Goal: Information Seeking & Learning: Check status

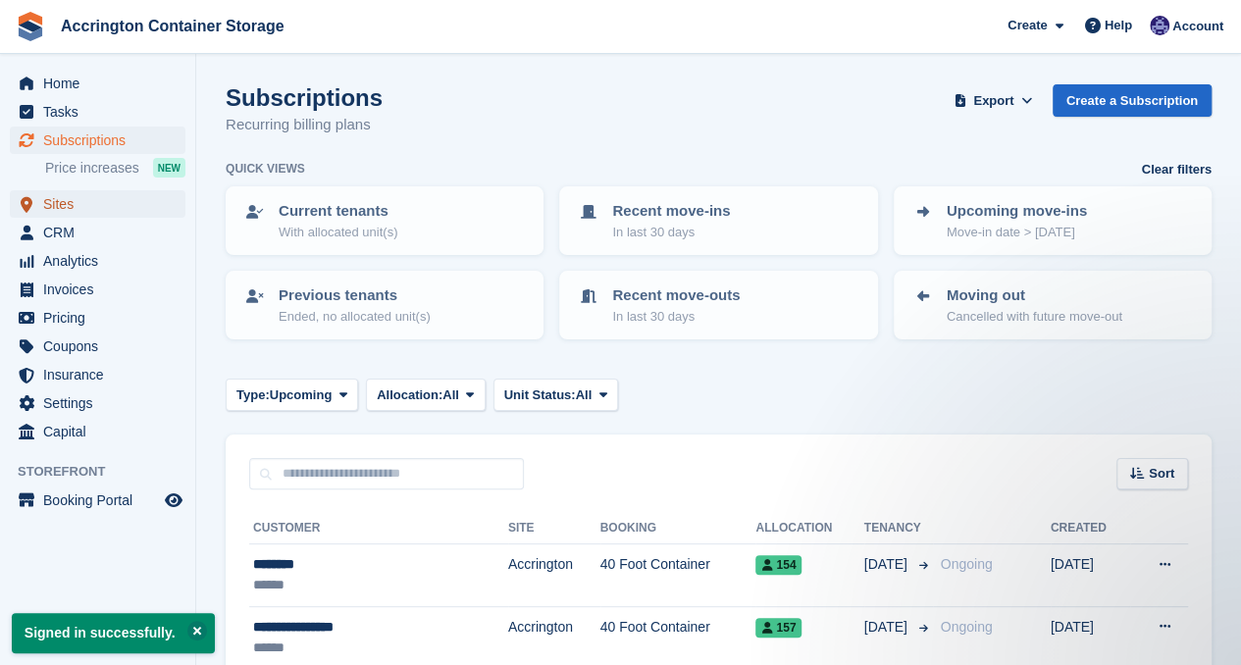
click at [84, 196] on span "Sites" at bounding box center [102, 203] width 118 height 27
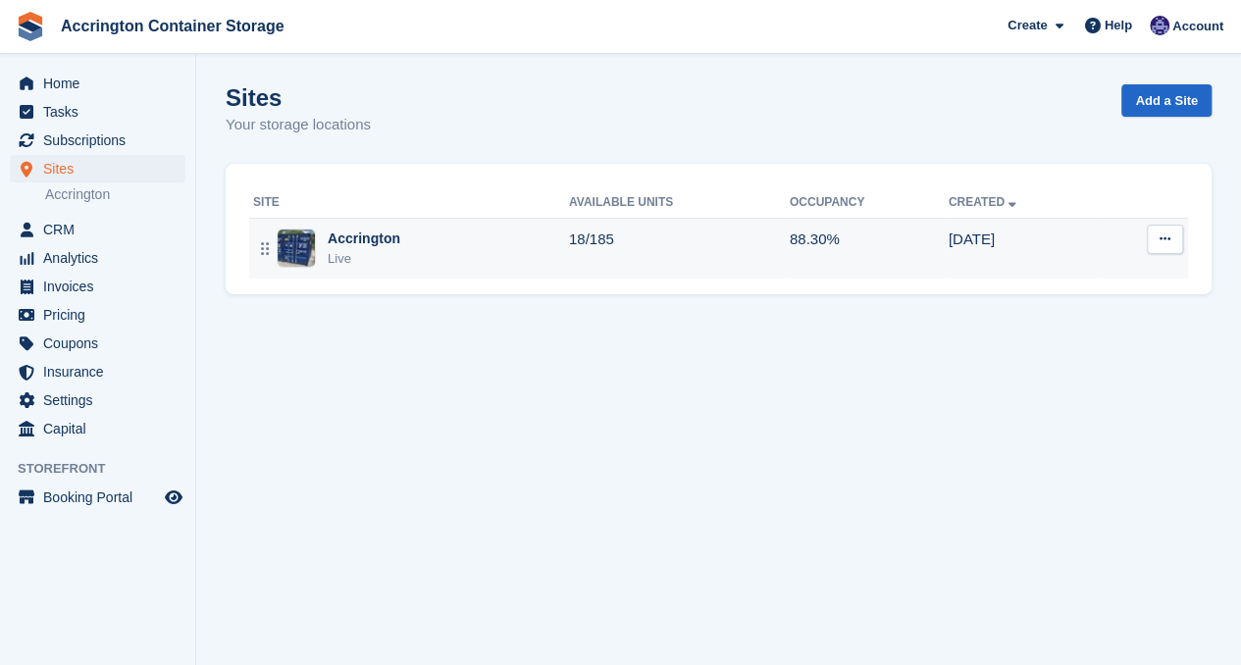
click at [452, 231] on div "Accrington Live" at bounding box center [411, 249] width 316 height 40
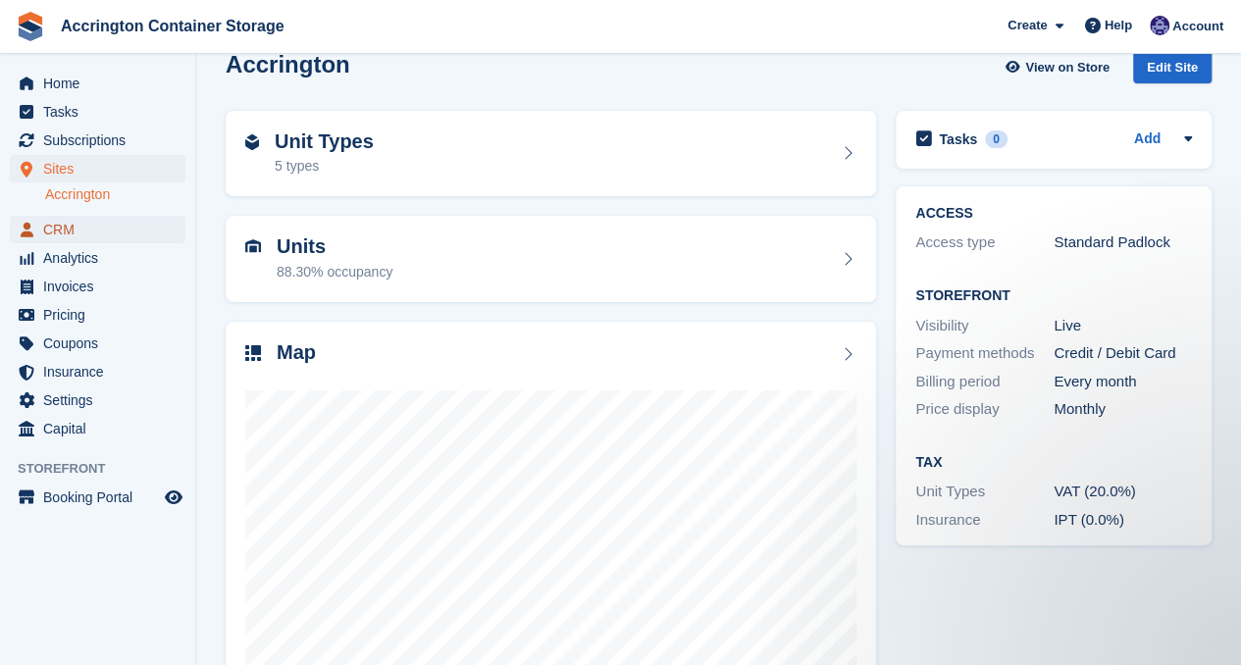
click at [78, 233] on span "CRM" at bounding box center [102, 229] width 118 height 27
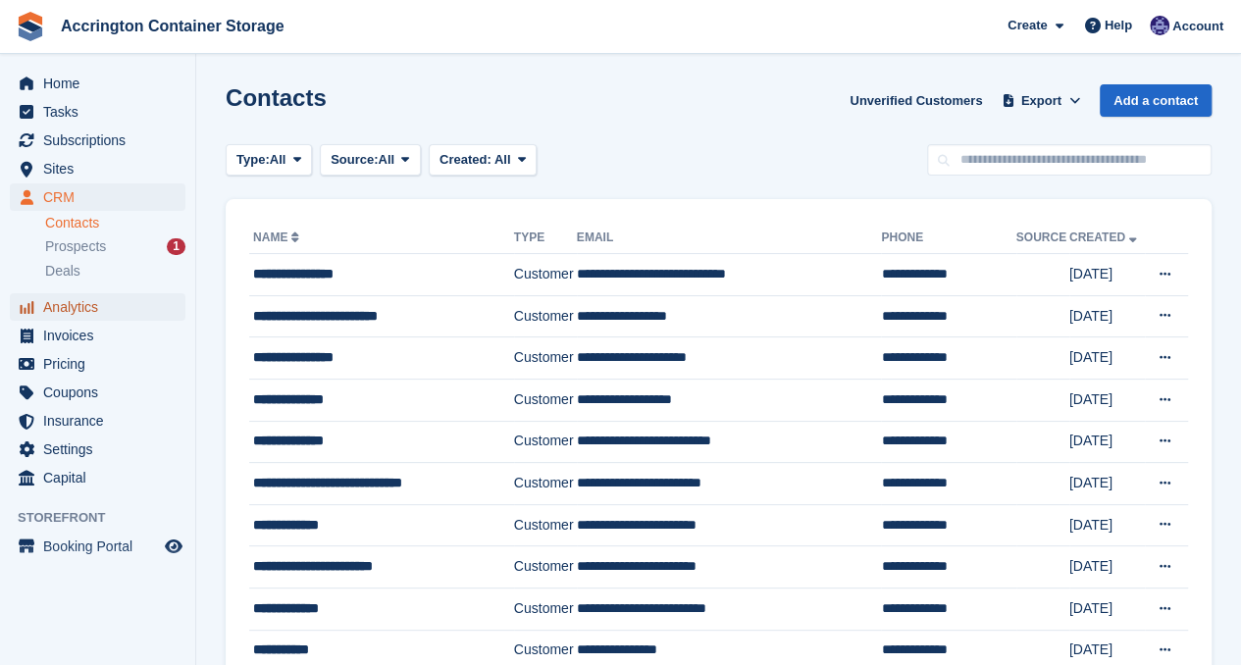
click at [101, 303] on span "Analytics" at bounding box center [102, 306] width 118 height 27
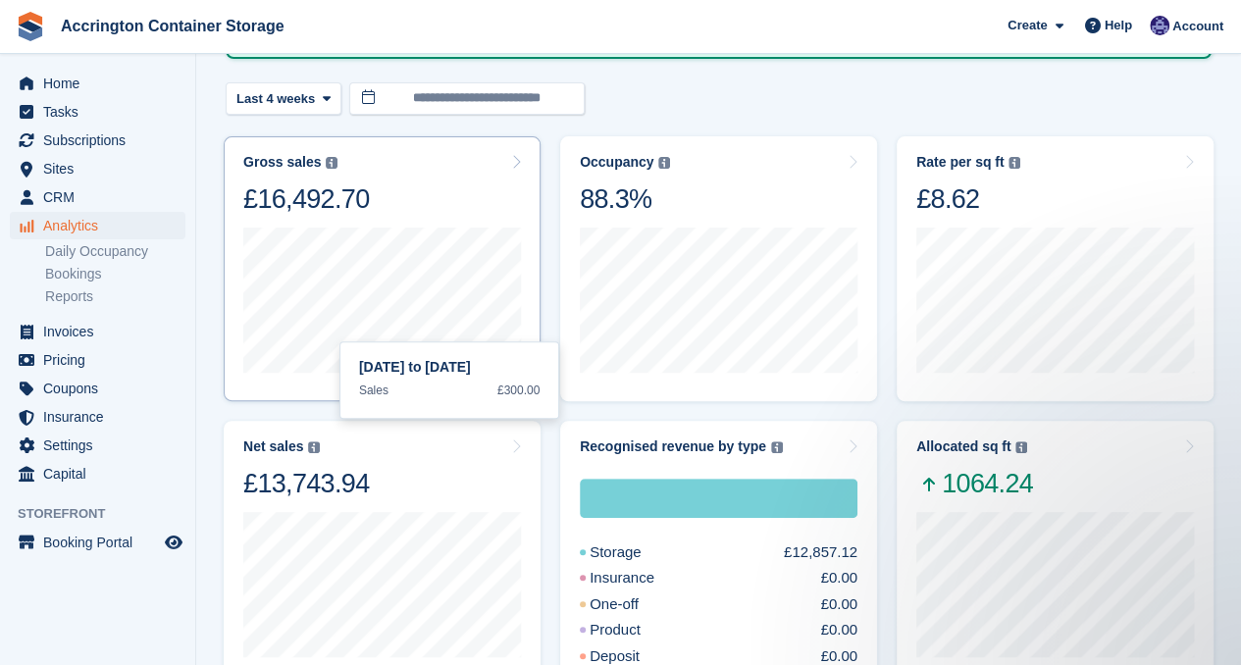
scroll to position [196, 0]
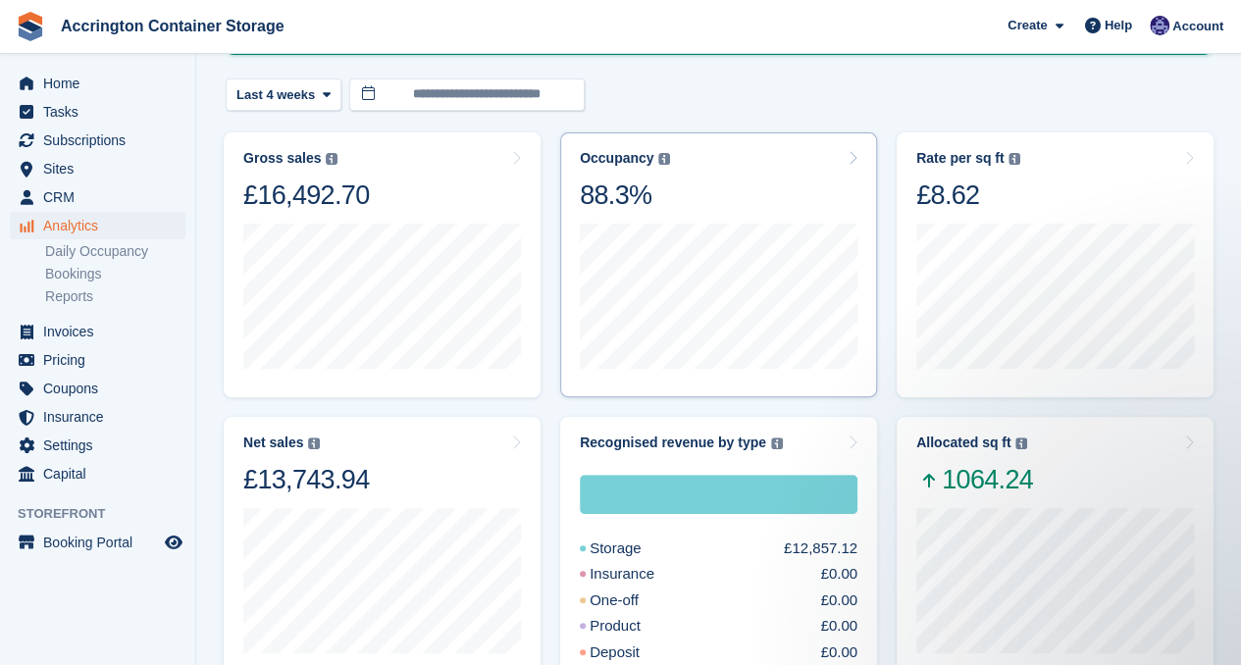
click at [691, 143] on div "Occupancy Percentage of all allocated units in terms of area. Includes units wi…" at bounding box center [718, 264] width 317 height 265
click at [771, 156] on div "Occupancy Percentage of all allocated units in terms of area. Includes units wi…" at bounding box center [719, 181] width 278 height 62
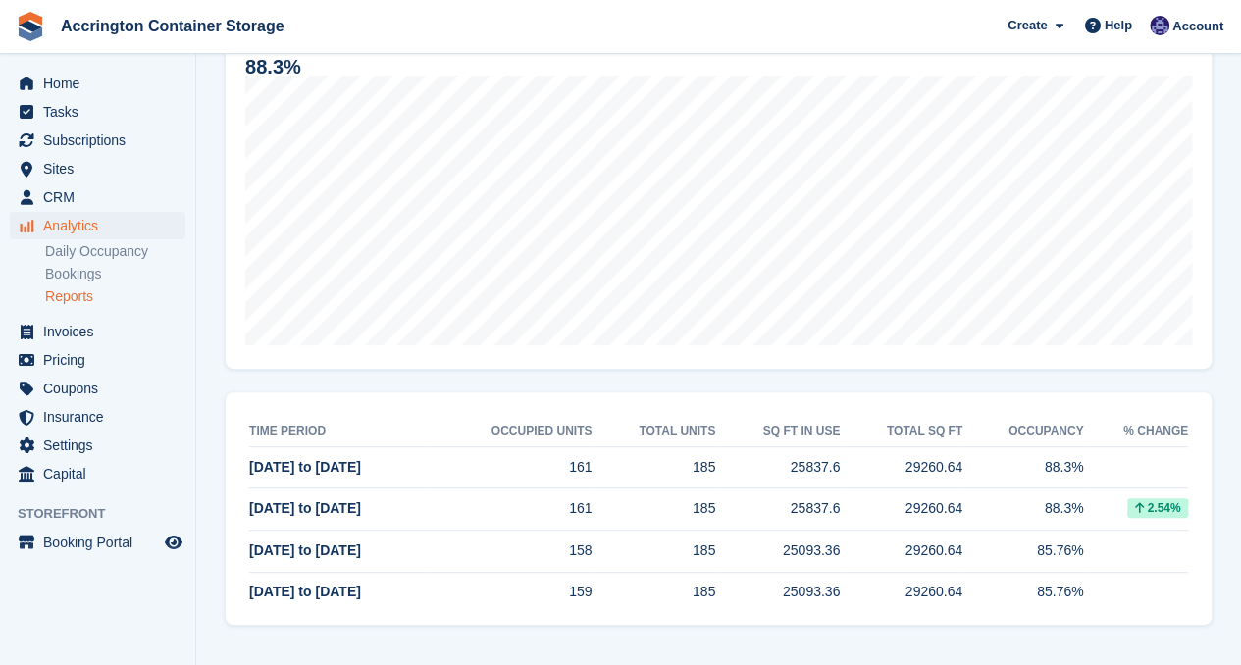
scroll to position [200, 0]
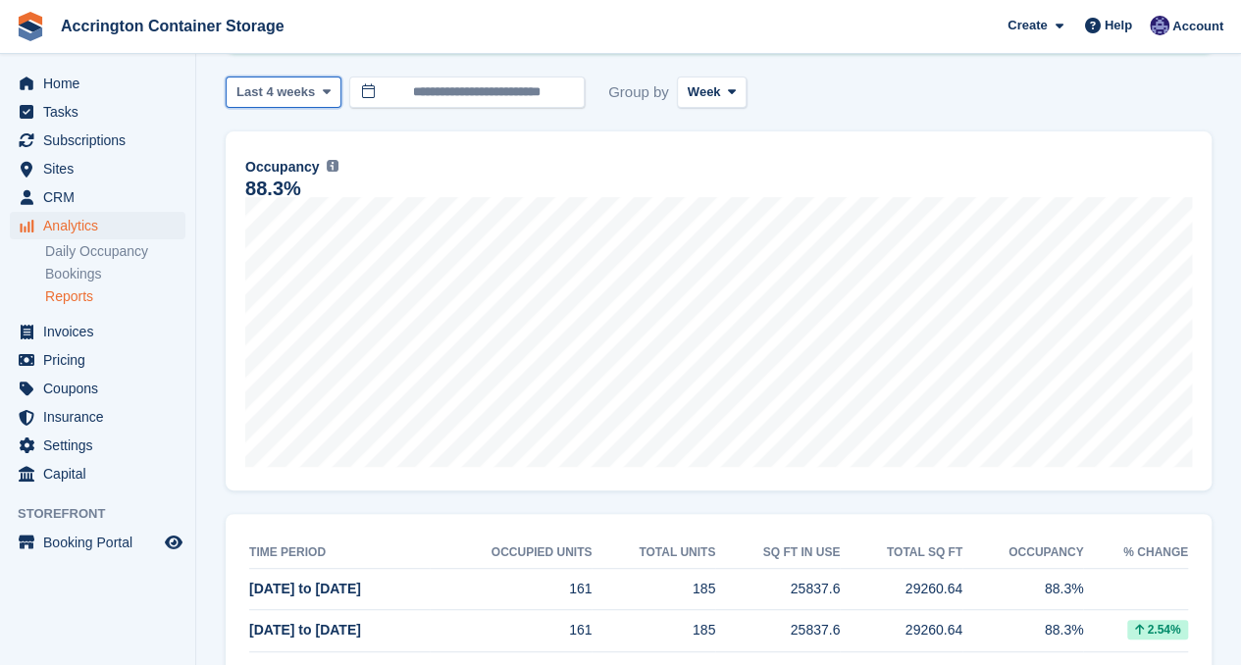
click at [263, 79] on button "Last 4 weeks" at bounding box center [284, 93] width 116 height 32
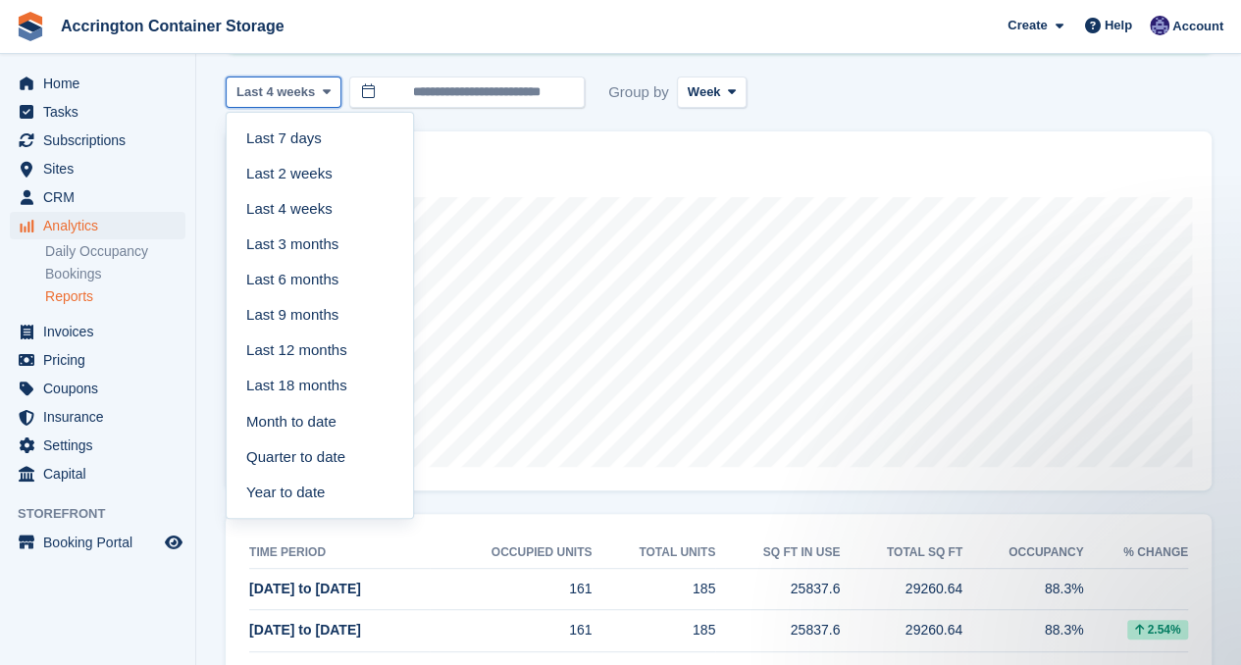
scroll to position [0, 0]
click at [312, 308] on link "Last 9 months" at bounding box center [319, 314] width 171 height 35
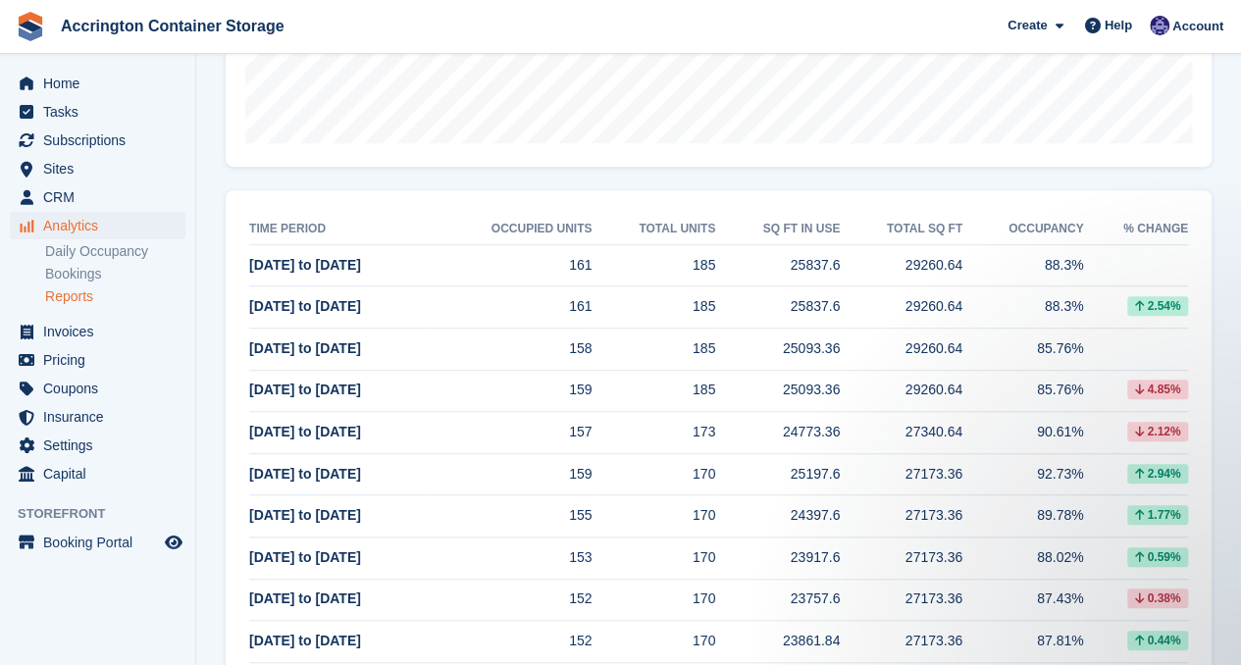
scroll to position [522, 0]
